Goal: Navigation & Orientation: Understand site structure

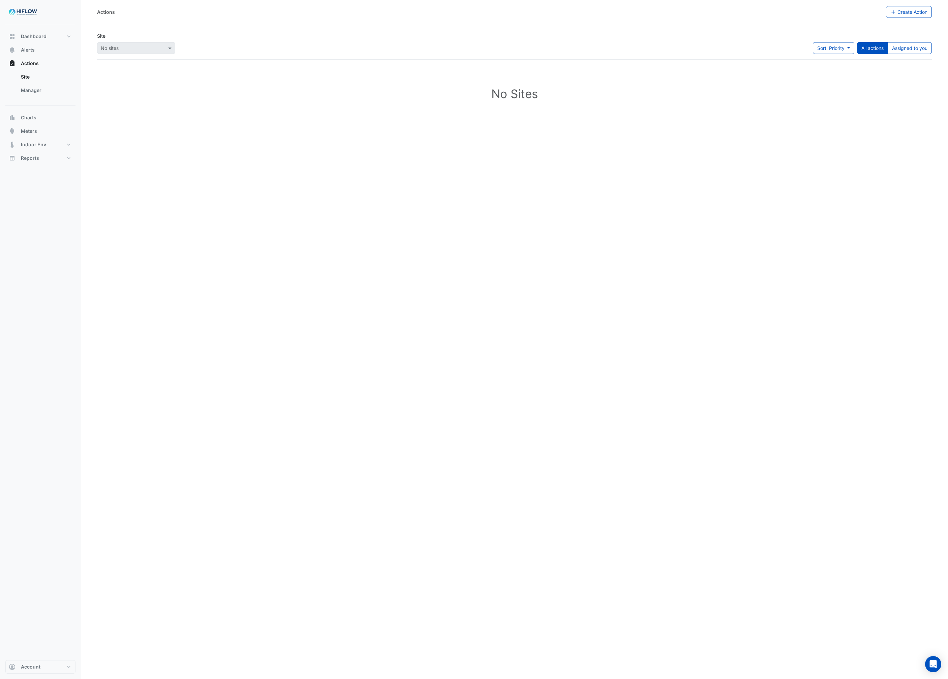
click at [163, 47] on div at bounding box center [136, 48] width 78 height 8
click at [34, 84] on link "Manager" at bounding box center [46, 90] width 60 height 13
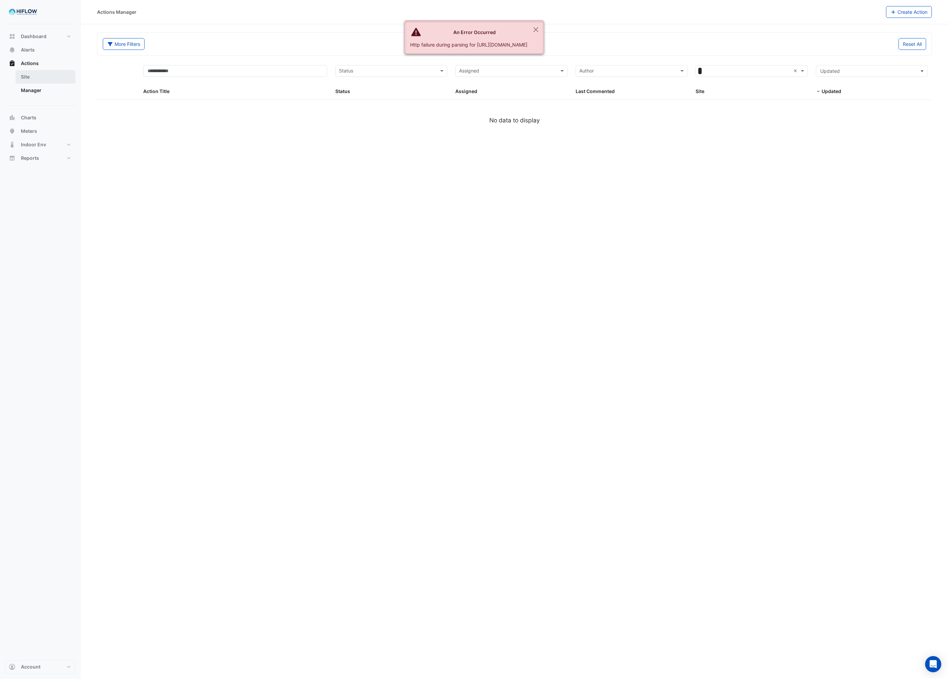
click at [32, 76] on link "Site" at bounding box center [46, 76] width 60 height 13
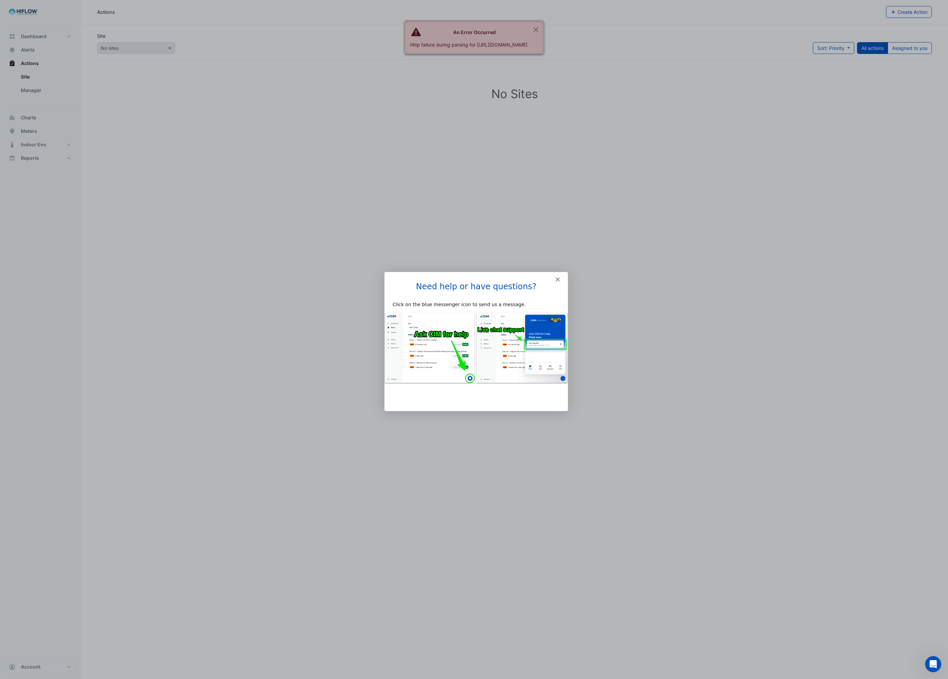
click at [554, 281] on h1 "Need help or have questions?" at bounding box center [475, 288] width 167 height 15
click at [561, 273] on div "Intercom messenger" at bounding box center [475, 275] width 183 height 9
click at [559, 279] on div "Intercom messenger" at bounding box center [475, 275] width 183 height 9
click at [557, 279] on polygon "Close" at bounding box center [557, 279] width 4 height 4
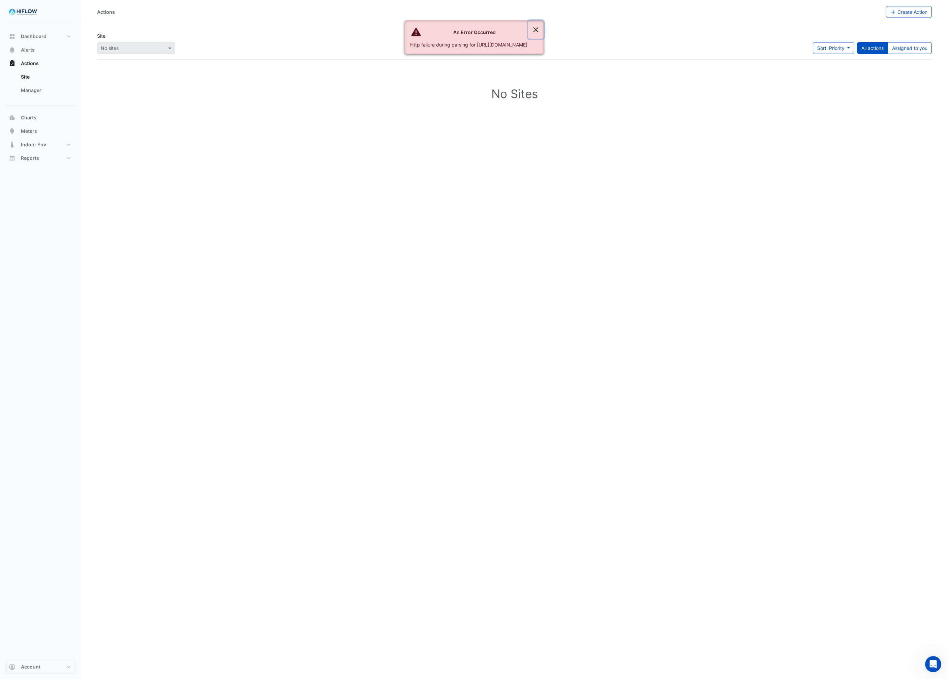
click at [544, 29] on button "Close" at bounding box center [536, 30] width 16 height 18
click at [25, 44] on button "Alerts" at bounding box center [40, 49] width 70 height 13
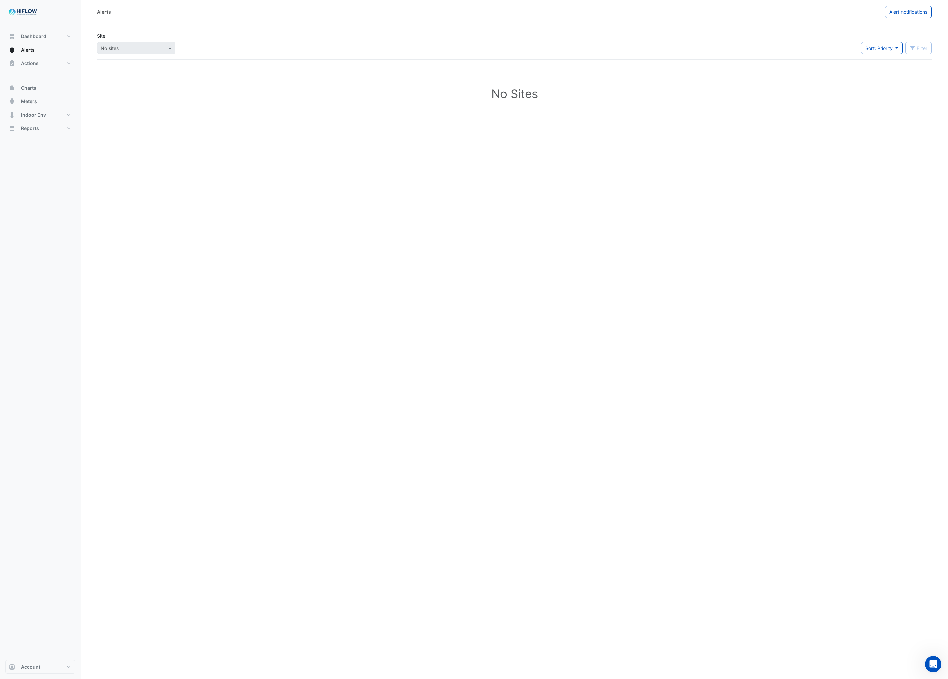
click at [127, 146] on div "Alerts Alert notifications Site No sites Sort: Priority Priority Updated Filter…" at bounding box center [514, 339] width 867 height 679
click at [52, 38] on button "Dashboard" at bounding box center [40, 36] width 70 height 13
